Goal: Find contact information: Find contact information

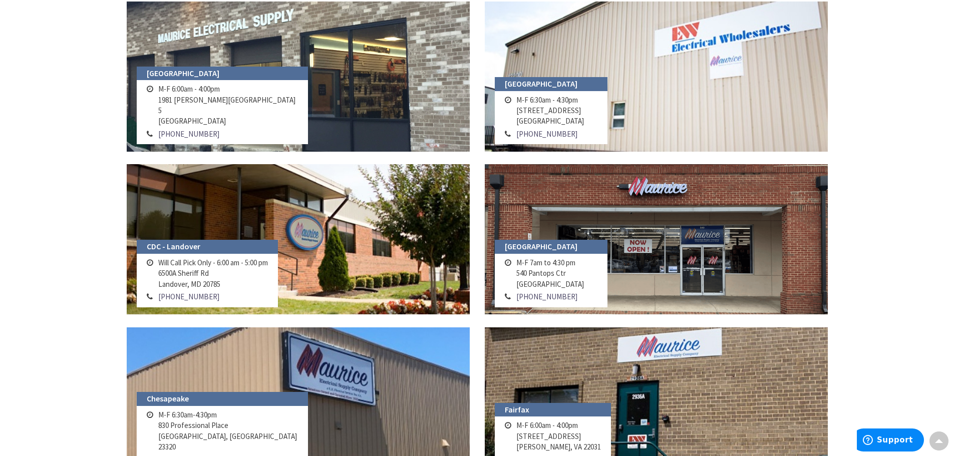
scroll to position [200, 0]
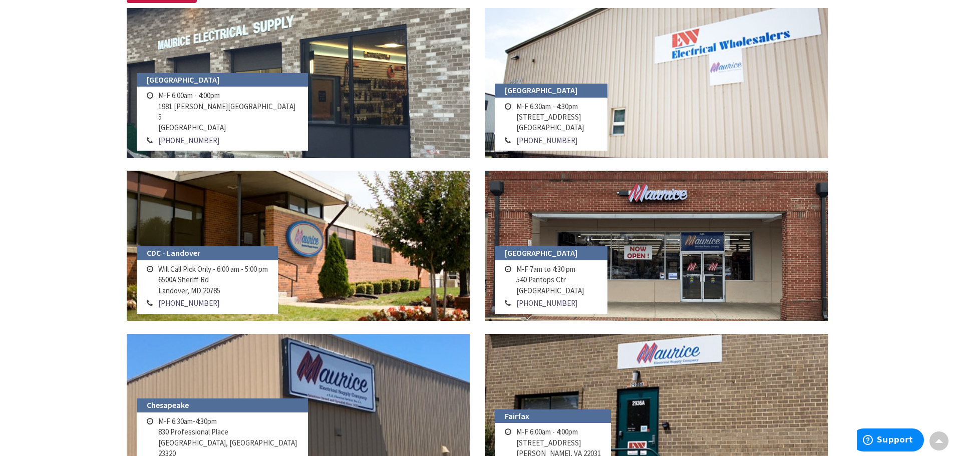
drag, startPoint x: 220, startPoint y: 292, endPoint x: 156, endPoint y: 278, distance: 65.5
click at [156, 278] on td "Will Call Pick Only - 6:00 am - 5:00 pm [STREET_ADDRESS]" at bounding box center [213, 280] width 115 height 34
copy td "[STREET_ADDRESS][PERSON_NAME]"
